Goal: Go to known website: Go to known website

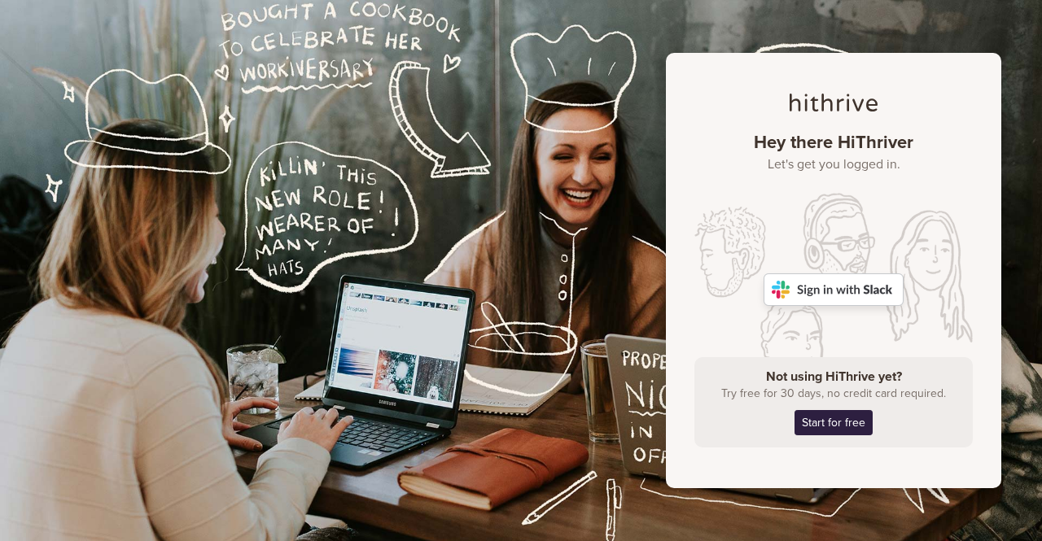
click at [834, 294] on img at bounding box center [833, 289] width 140 height 33
click at [837, 291] on img at bounding box center [833, 289] width 140 height 33
